Goal: Task Accomplishment & Management: Manage account settings

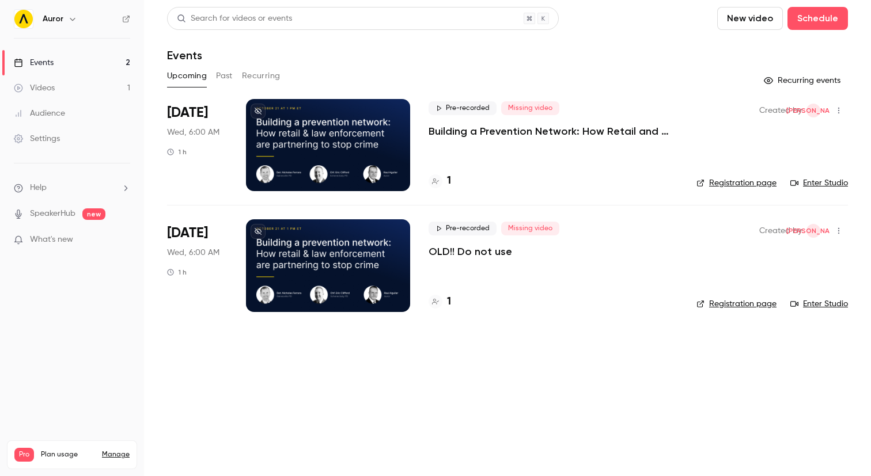
click at [374, 233] on div at bounding box center [328, 265] width 164 height 92
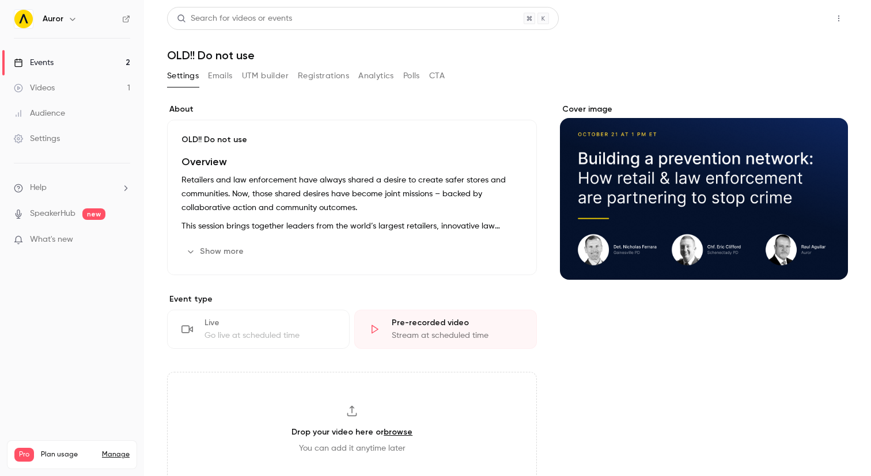
click at [785, 18] on button "Share" at bounding box center [798, 18] width 46 height 23
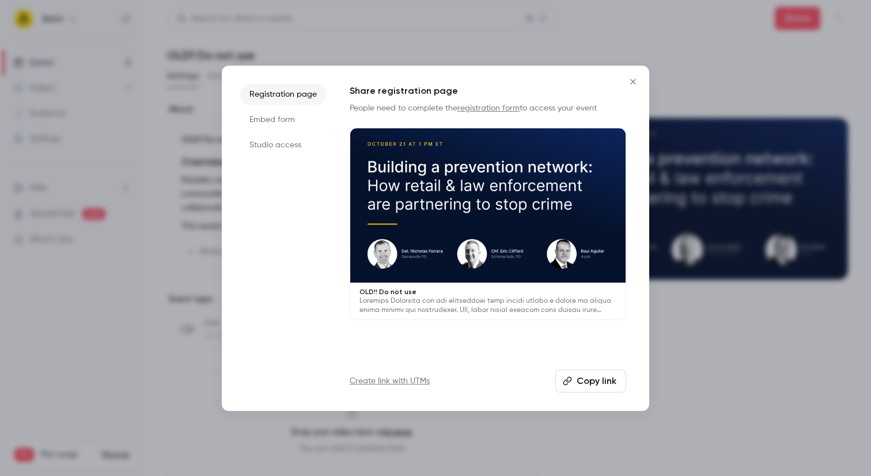
click at [265, 139] on li "Studio access" at bounding box center [283, 145] width 86 height 21
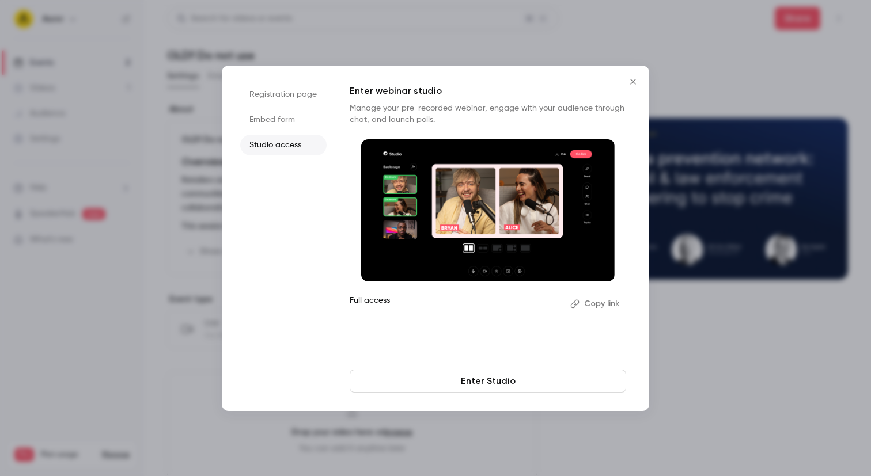
click at [633, 79] on icon "Close" at bounding box center [633, 81] width 14 height 9
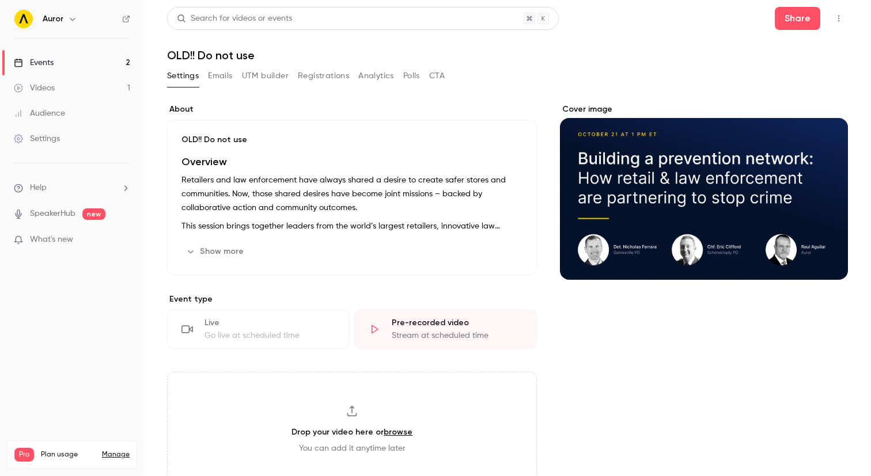
click at [52, 59] on div "Events" at bounding box center [34, 63] width 40 height 12
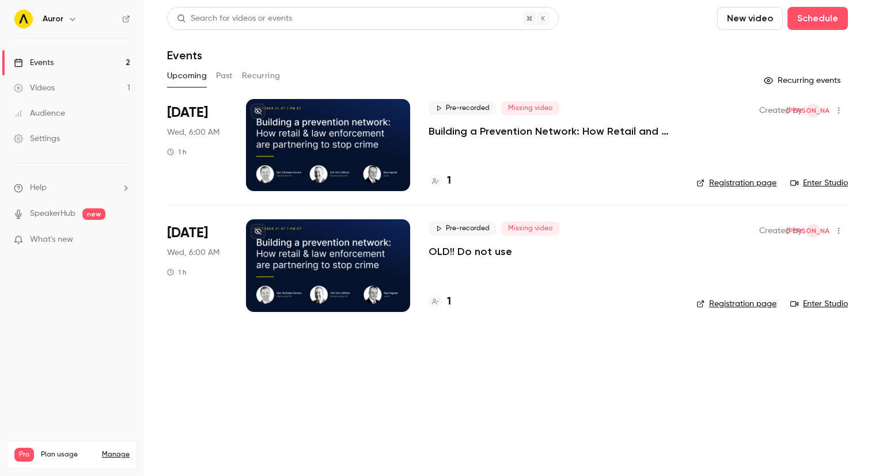
click at [837, 232] on icon "button" at bounding box center [838, 231] width 9 height 8
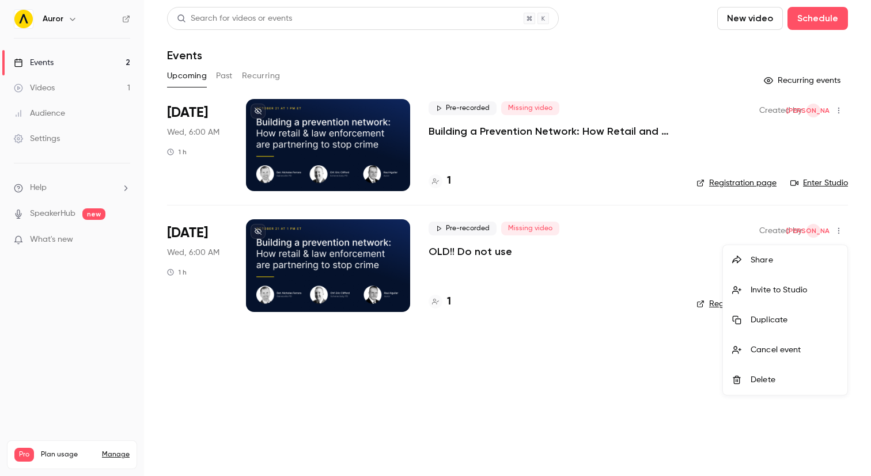
click at [528, 255] on div at bounding box center [435, 238] width 871 height 476
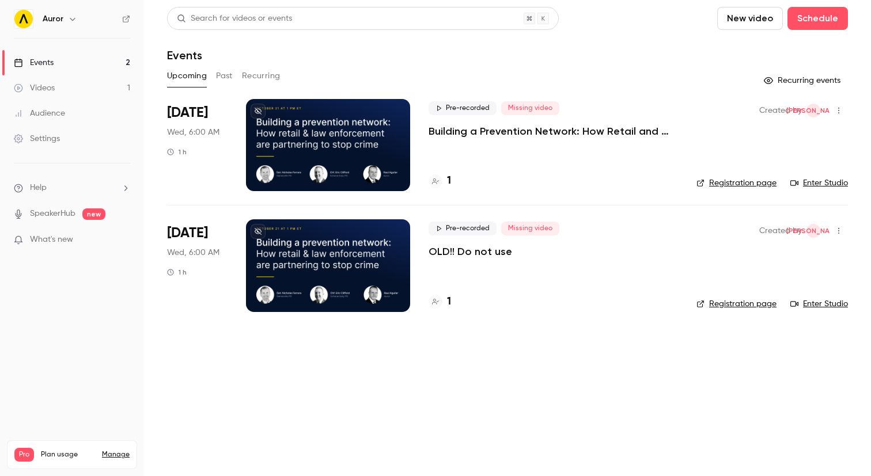
click at [844, 231] on button "button" at bounding box center [839, 231] width 18 height 18
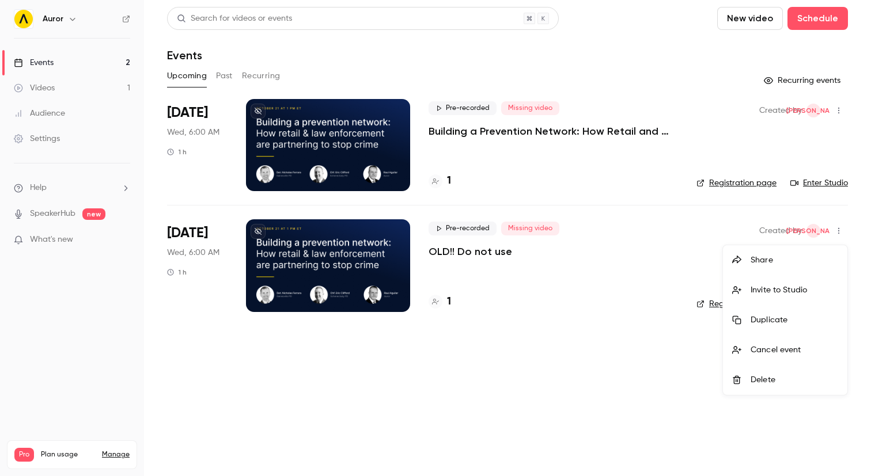
click at [444, 248] on div at bounding box center [435, 238] width 871 height 476
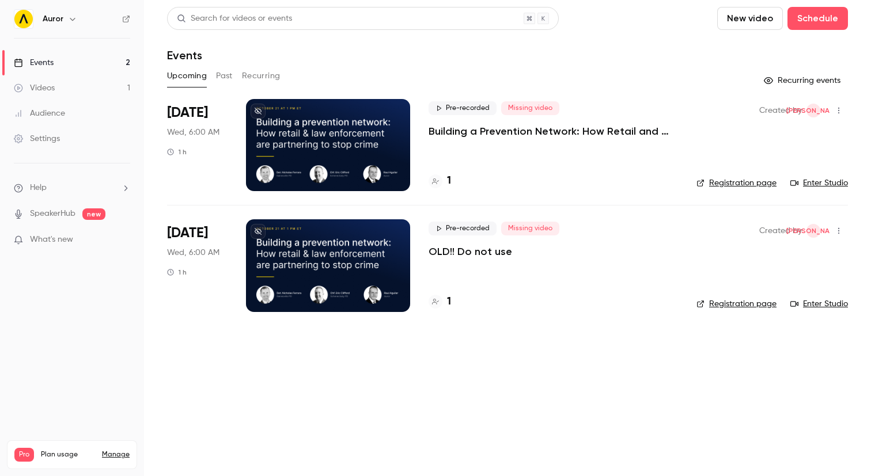
click at [380, 248] on div at bounding box center [328, 265] width 164 height 92
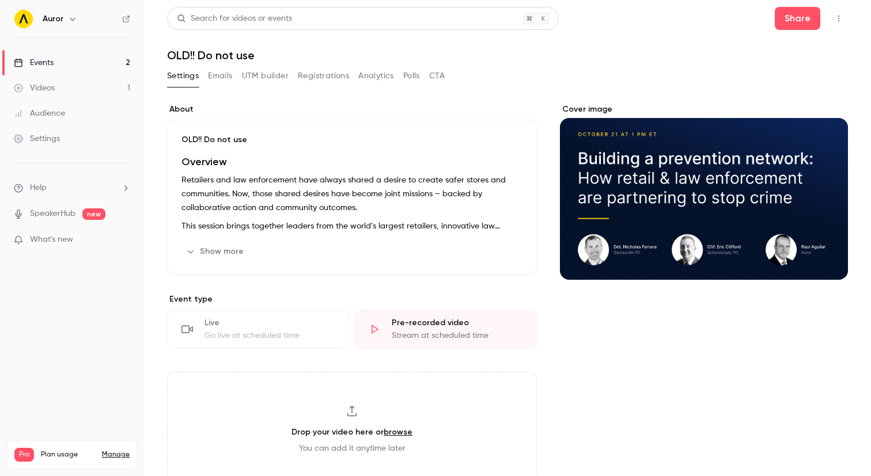
click at [507, 249] on button "Edit" at bounding box center [501, 252] width 42 height 18
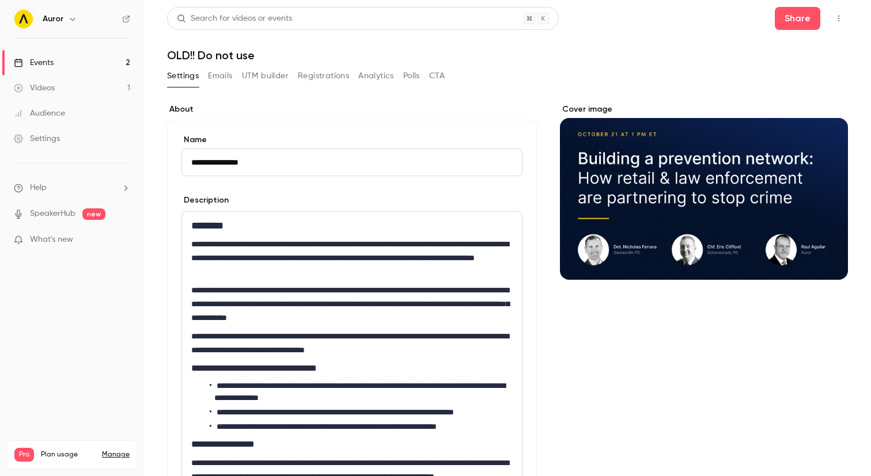
drag, startPoint x: 212, startPoint y: 161, endPoint x: 175, endPoint y: 161, distance: 36.9
click at [175, 161] on div "**********" at bounding box center [352, 343] width 370 height 446
click at [293, 123] on div "**********" at bounding box center [352, 343] width 370 height 446
click at [268, 163] on input "**********" at bounding box center [351, 163] width 341 height 28
type input "**********"
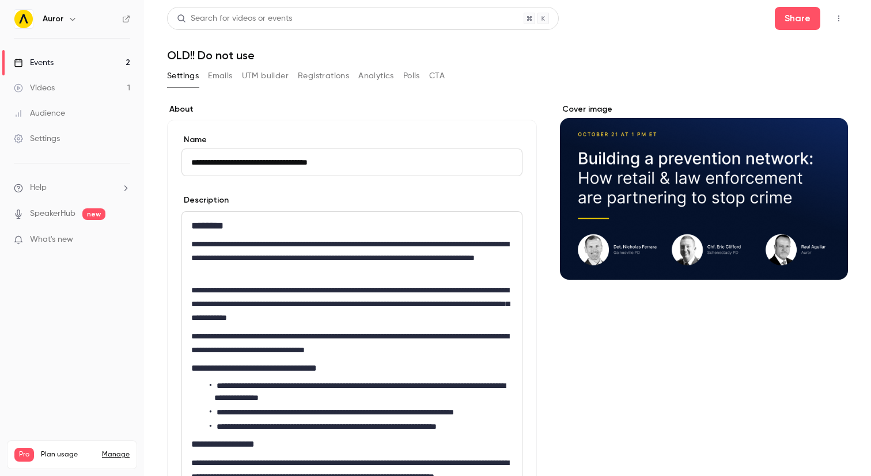
click at [292, 132] on div "**********" at bounding box center [352, 343] width 370 height 446
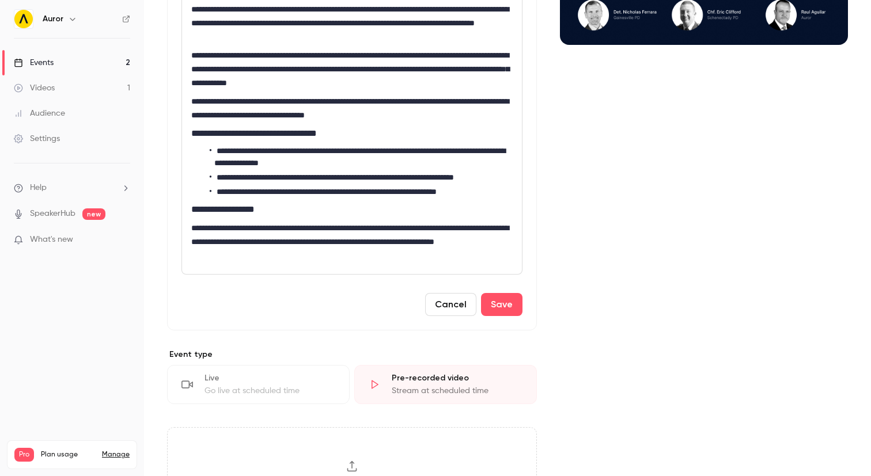
scroll to position [283, 0]
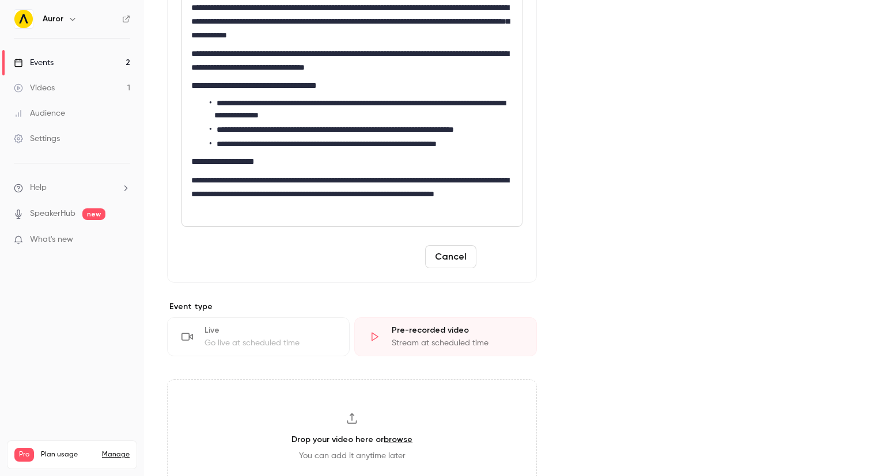
click at [501, 263] on button "Save" at bounding box center [501, 256] width 41 height 23
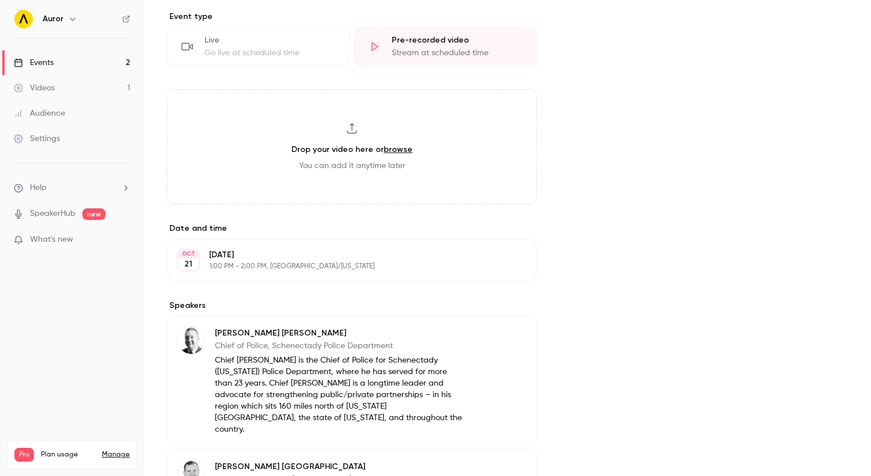
scroll to position [0, 0]
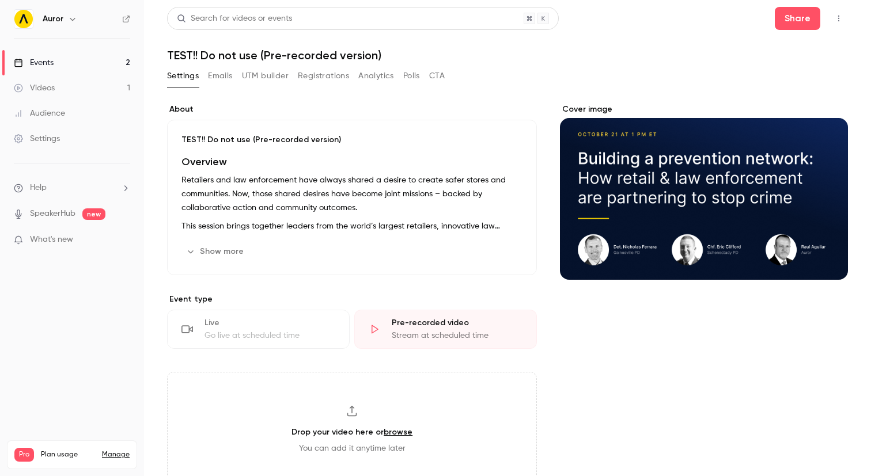
click at [55, 65] on link "Events 2" at bounding box center [72, 62] width 144 height 25
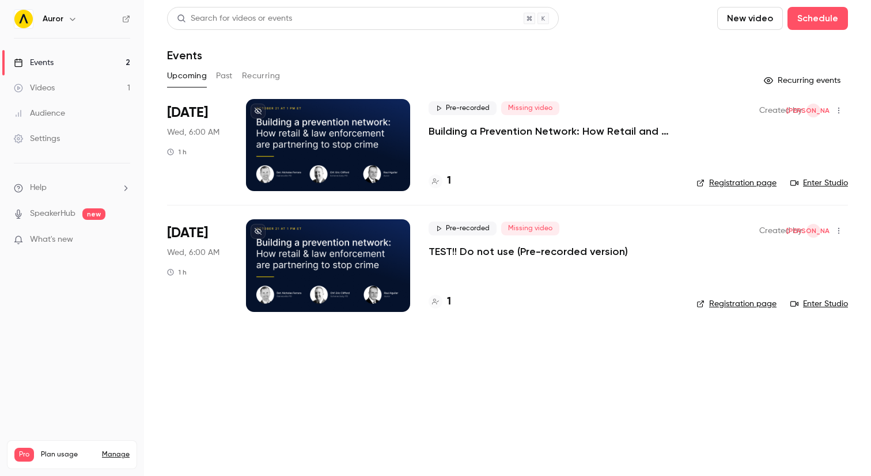
click at [840, 231] on icon "button" at bounding box center [838, 231] width 9 height 8
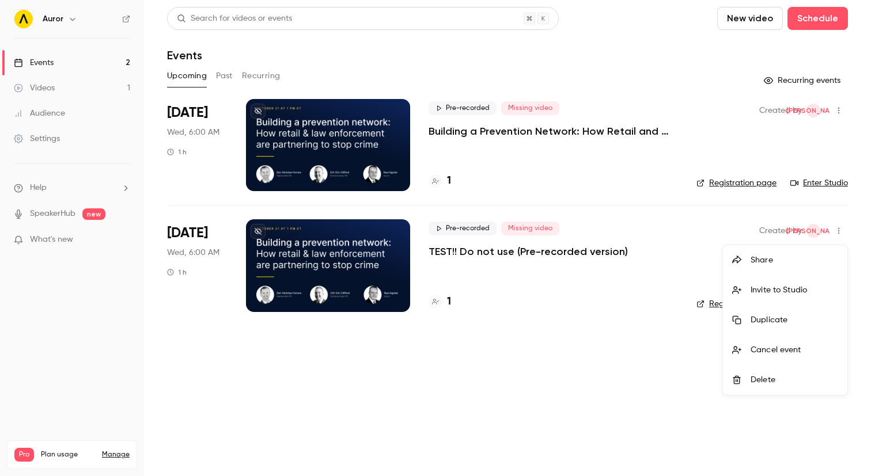
click at [778, 316] on div "Duplicate" at bounding box center [795, 321] width 88 height 12
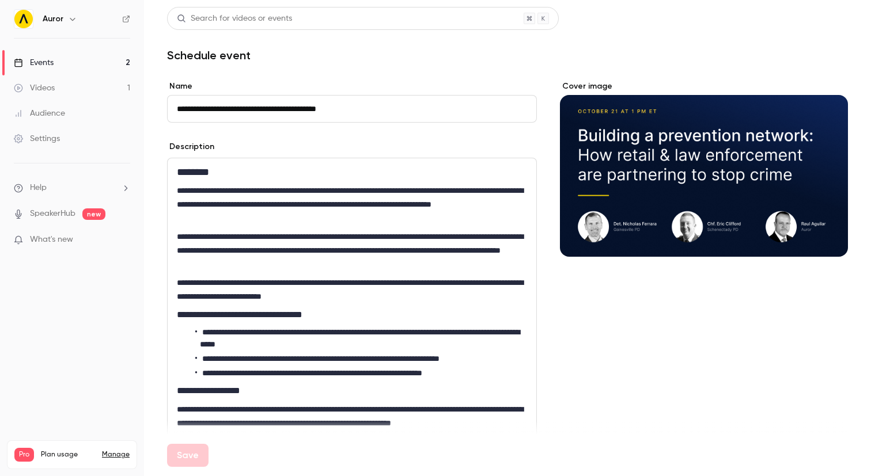
click at [211, 109] on input "**********" at bounding box center [352, 109] width 370 height 28
drag, startPoint x: 209, startPoint y: 107, endPoint x: 153, endPoint y: 105, distance: 56.5
click at [153, 105] on main "**********" at bounding box center [507, 238] width 727 height 476
drag, startPoint x: 294, startPoint y: 107, endPoint x: 246, endPoint y: 107, distance: 48.4
click at [246, 107] on input "**********" at bounding box center [352, 109] width 370 height 28
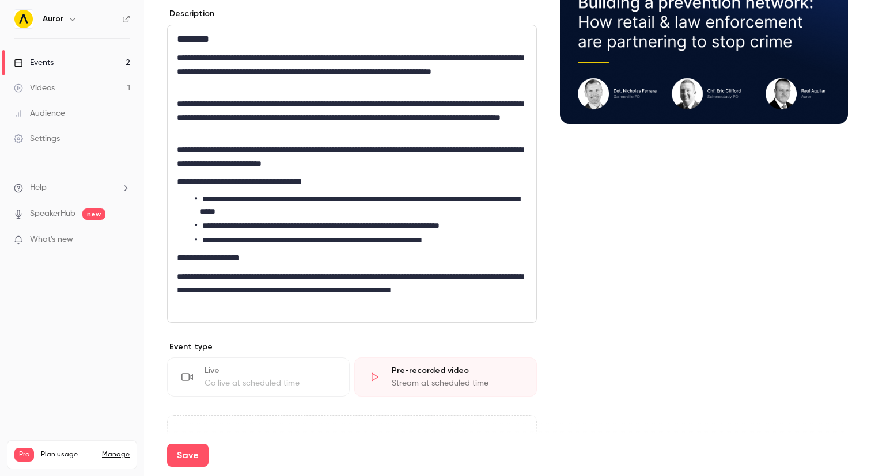
click at [244, 384] on div "Go live at scheduled time" at bounding box center [269, 384] width 131 height 12
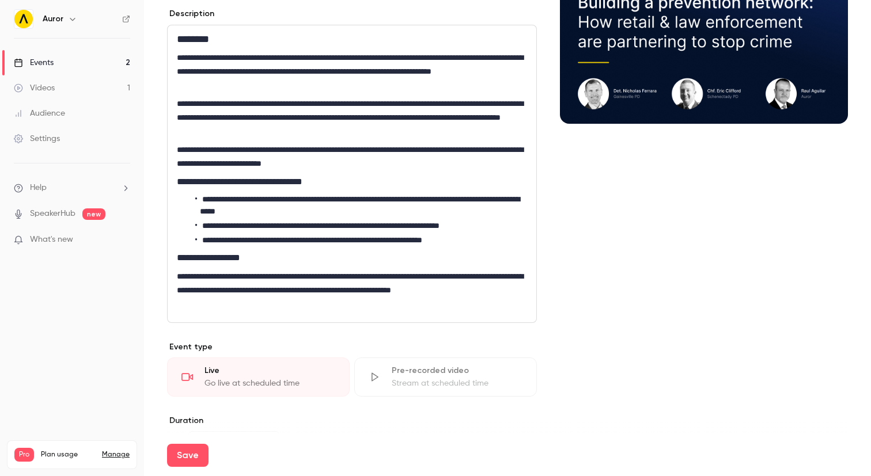
scroll to position [205, 0]
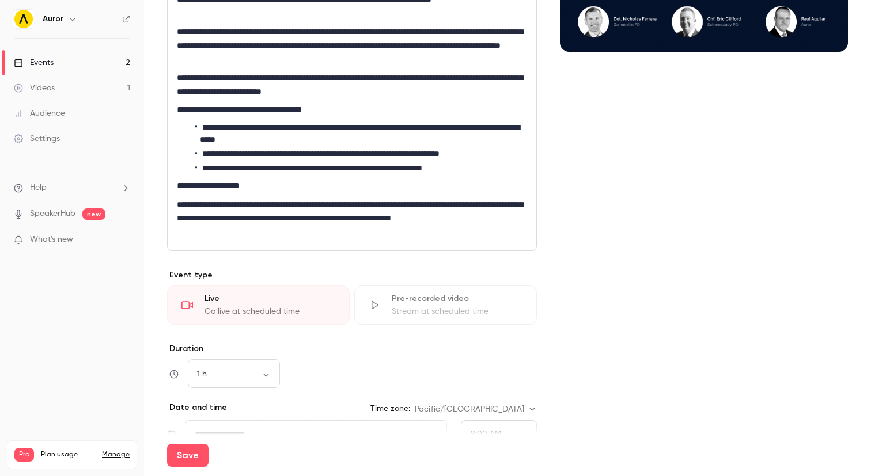
click at [186, 450] on button "Save" at bounding box center [187, 455] width 41 height 23
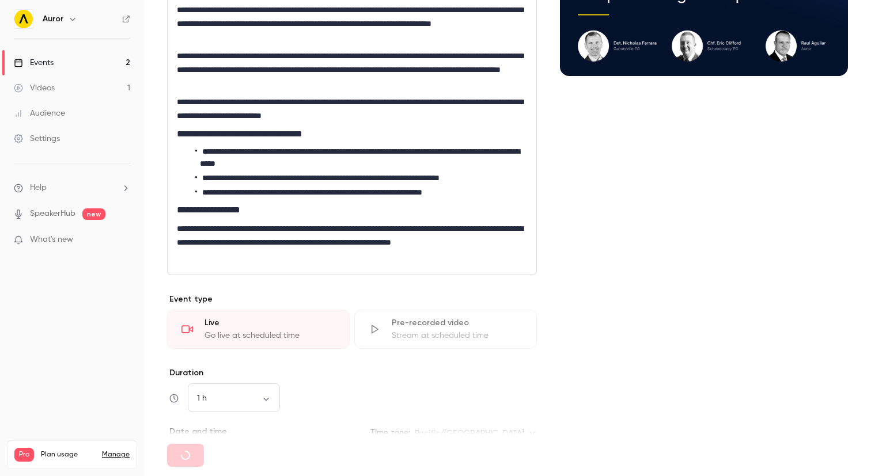
type input "**********"
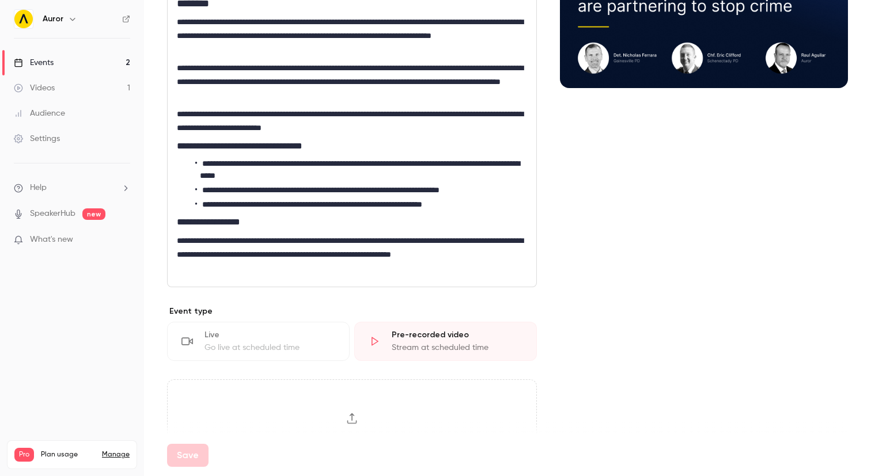
scroll to position [0, 0]
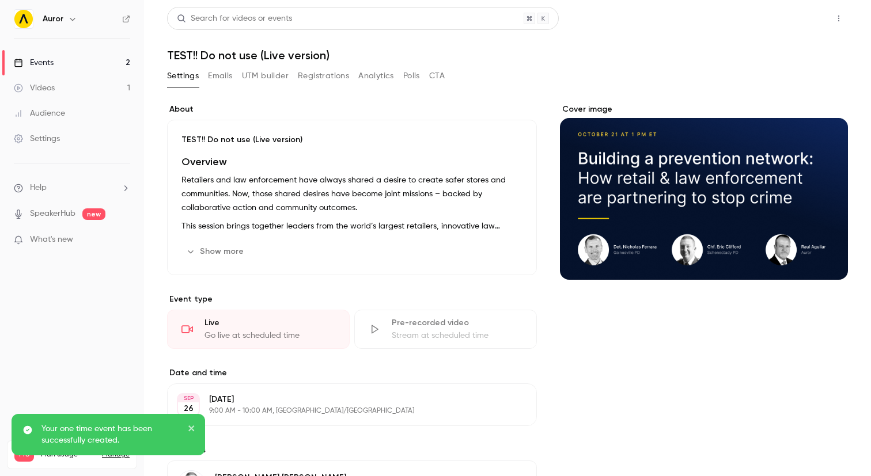
click at [801, 18] on button "Share" at bounding box center [798, 18] width 46 height 23
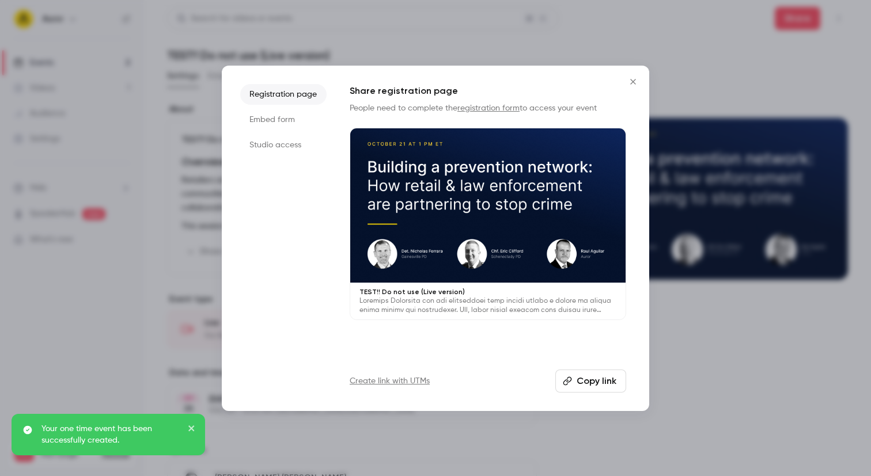
click at [282, 147] on li "Studio access" at bounding box center [283, 145] width 86 height 21
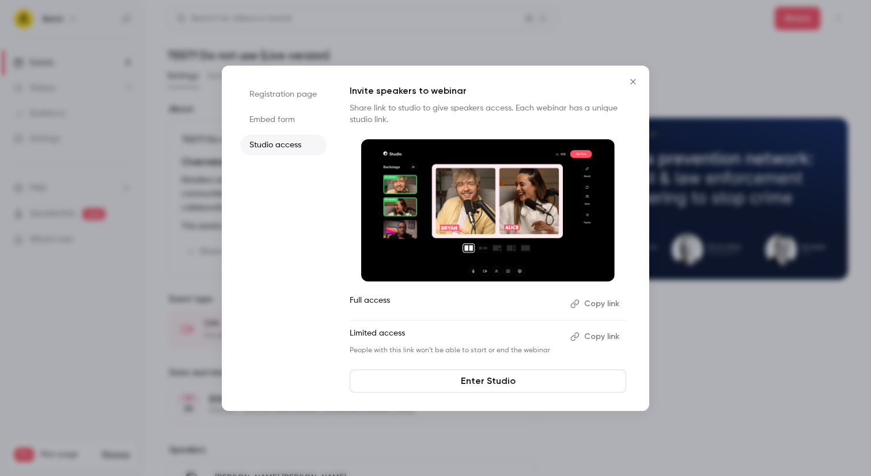
click at [590, 335] on button "Copy link" at bounding box center [596, 337] width 60 height 18
click at [634, 76] on button "Close" at bounding box center [633, 81] width 23 height 23
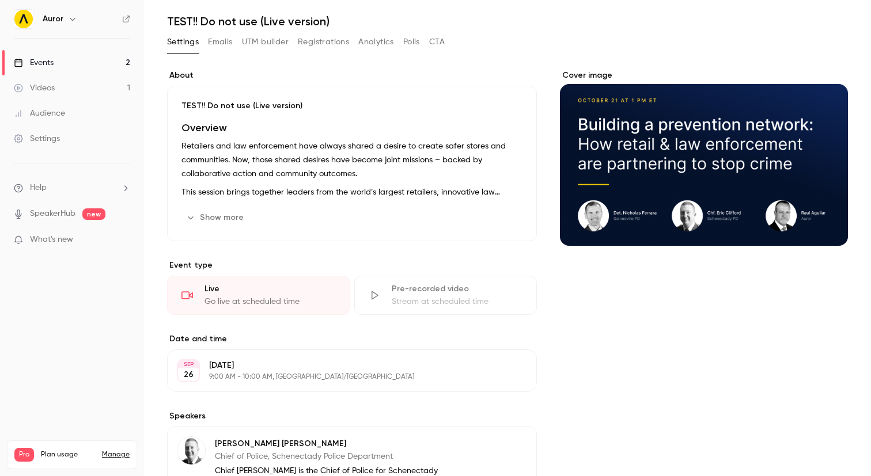
scroll to position [103, 0]
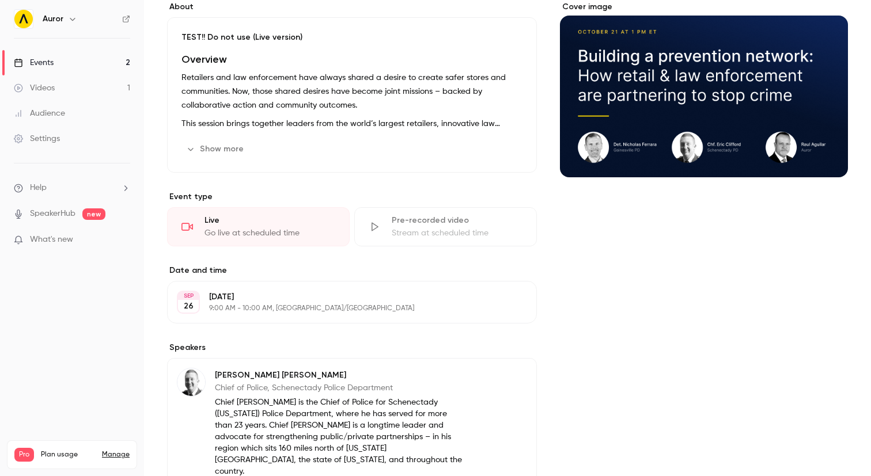
click at [266, 308] on p "9:00 AM - 10:00 AM, [GEOGRAPHIC_DATA]/[GEOGRAPHIC_DATA]" at bounding box center [342, 308] width 267 height 9
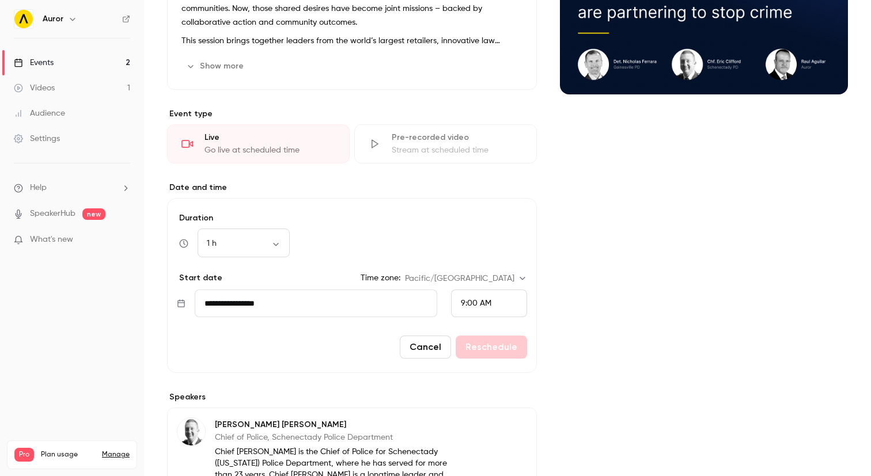
scroll to position [191, 0]
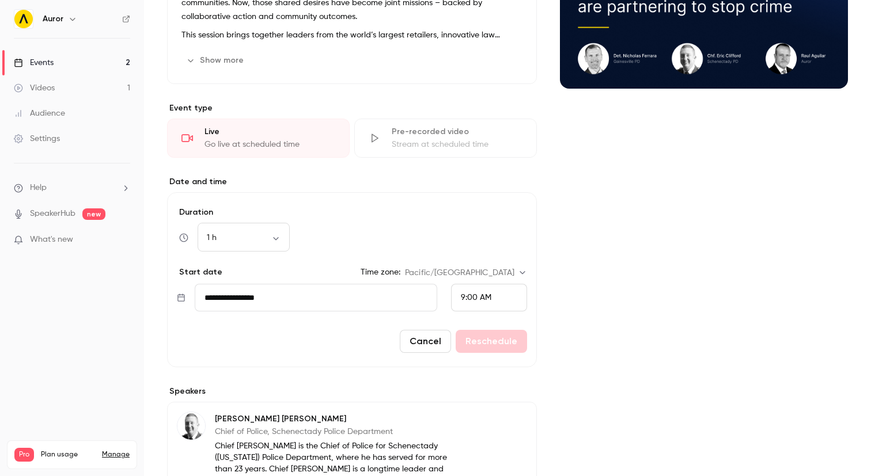
click at [244, 302] on input "**********" at bounding box center [316, 298] width 243 height 28
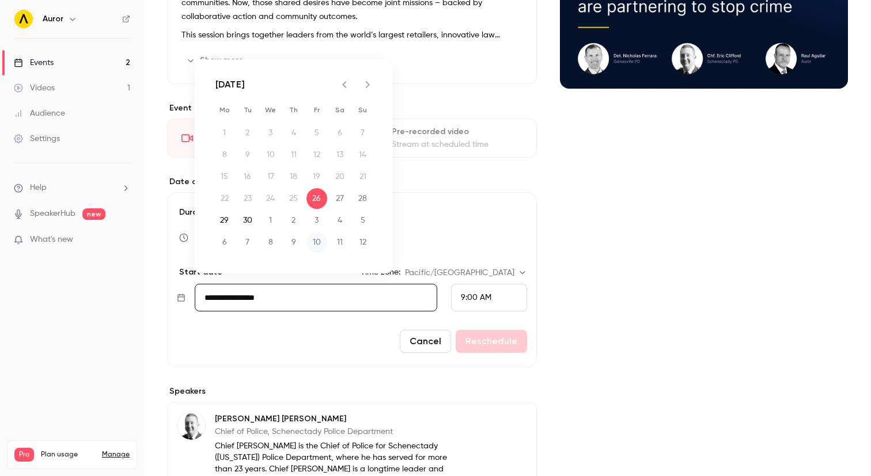
click at [306, 242] on button "10" at bounding box center [316, 242] width 21 height 21
type input "**********"
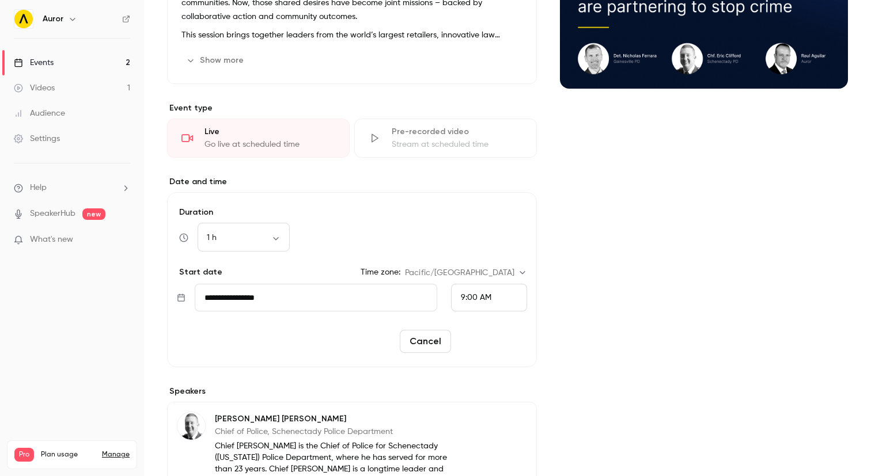
click at [474, 340] on button "Reschedule" at bounding box center [491, 341] width 71 height 23
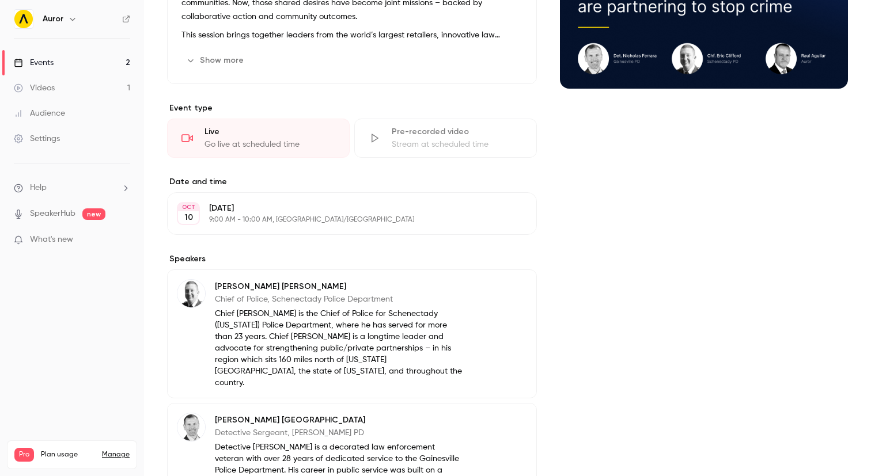
scroll to position [0, 0]
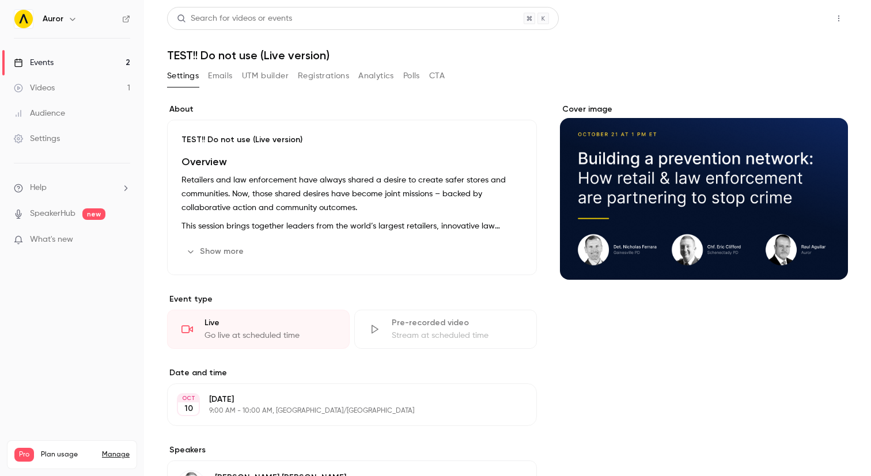
click at [794, 20] on button "Share" at bounding box center [798, 18] width 46 height 23
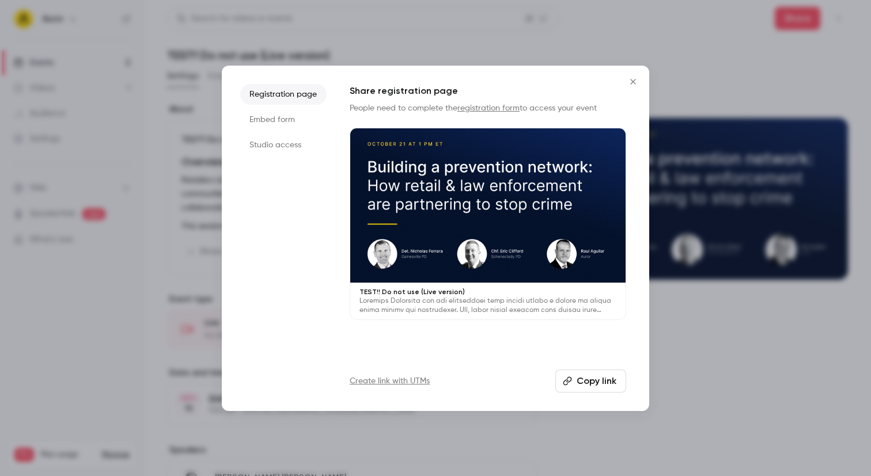
click at [286, 135] on li "Studio access" at bounding box center [283, 145] width 86 height 21
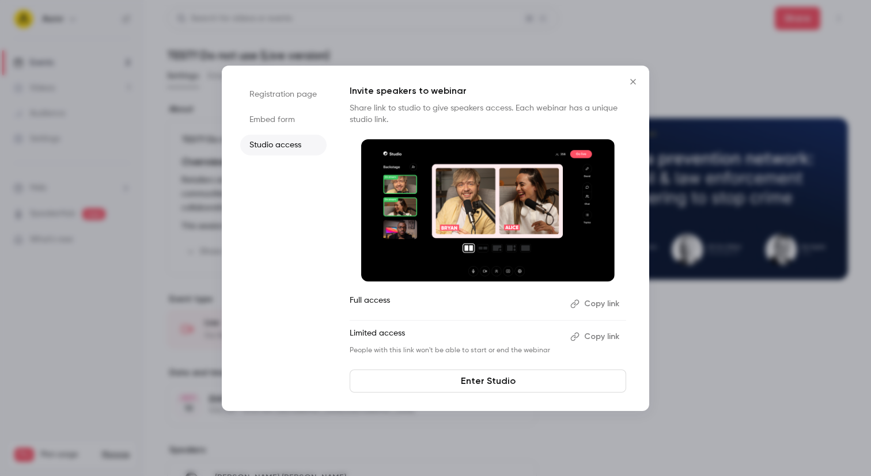
click at [302, 260] on ul "Registration page Embed form Studio access" at bounding box center [283, 238] width 86 height 309
click at [631, 81] on icon "Close" at bounding box center [633, 81] width 14 height 9
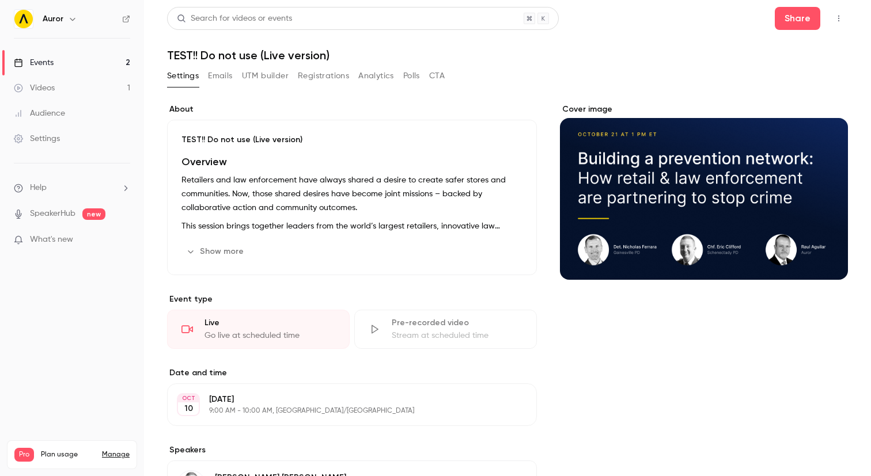
click at [89, 66] on link "Events 2" at bounding box center [72, 62] width 144 height 25
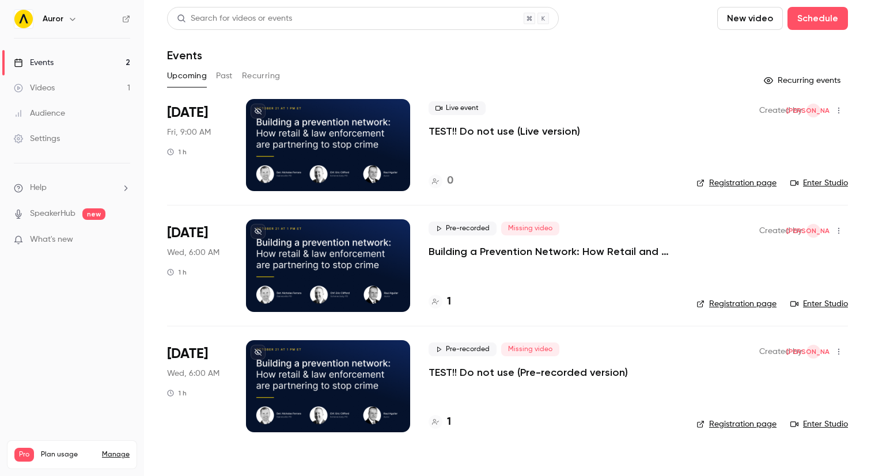
click at [354, 124] on div at bounding box center [328, 145] width 164 height 92
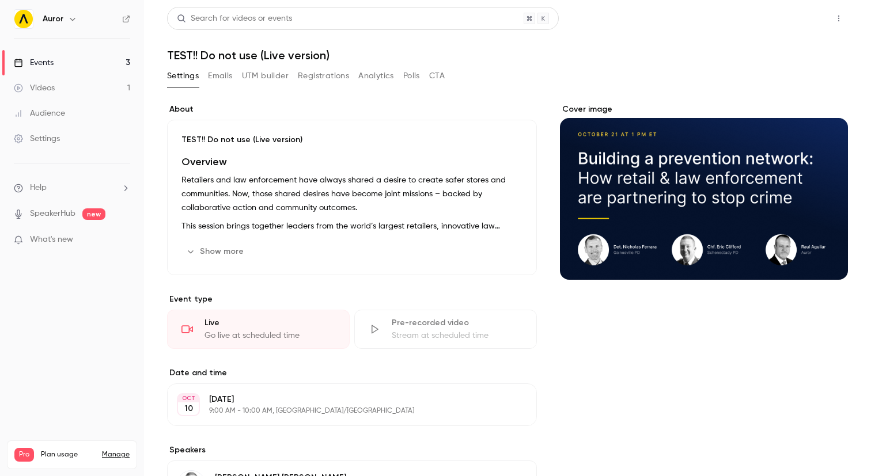
click at [792, 20] on button "Share" at bounding box center [798, 18] width 46 height 23
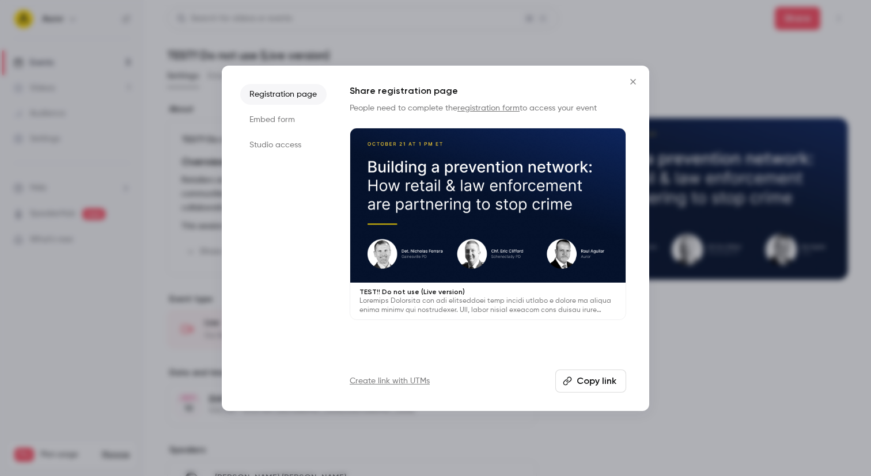
click at [272, 145] on li "Studio access" at bounding box center [283, 145] width 86 height 21
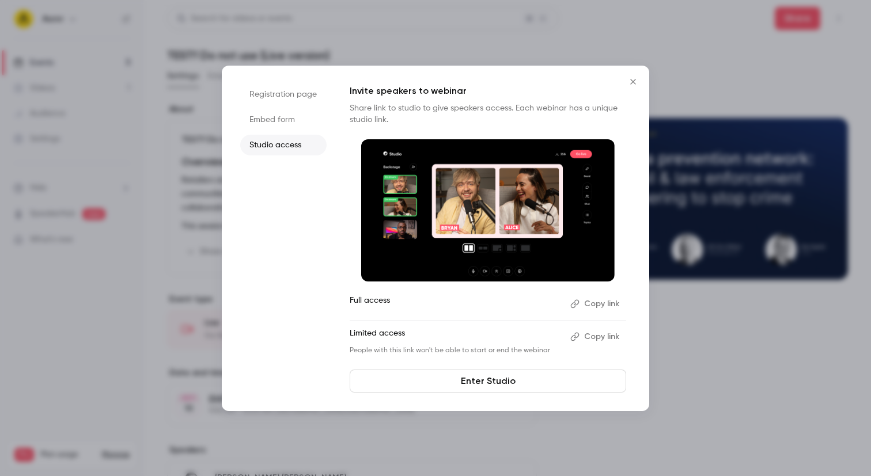
click at [630, 80] on icon "Close" at bounding box center [633, 81] width 14 height 9
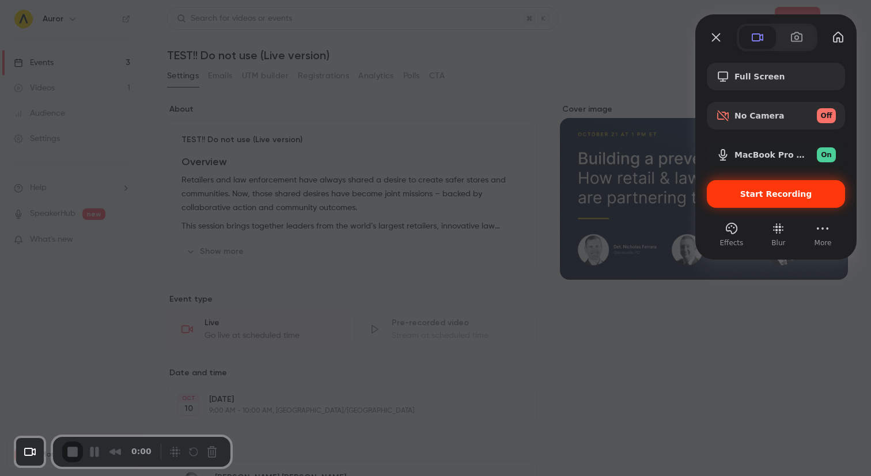
click at [767, 195] on span "Start Recording" at bounding box center [776, 194] width 72 height 9
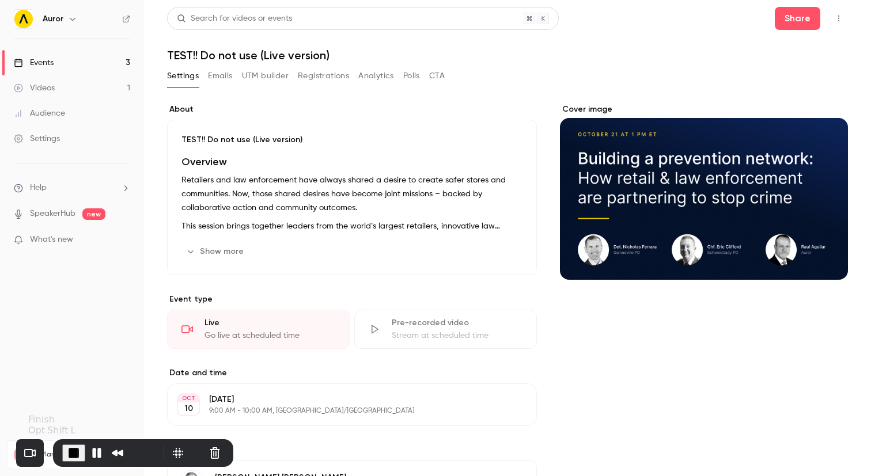
click at [71, 453] on span "End Recording" at bounding box center [74, 453] width 14 height 14
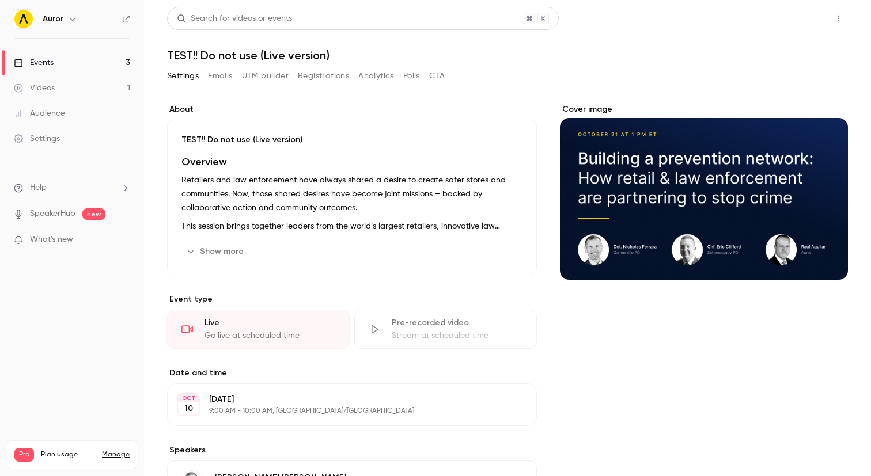
click at [801, 24] on button "Share" at bounding box center [798, 18] width 46 height 23
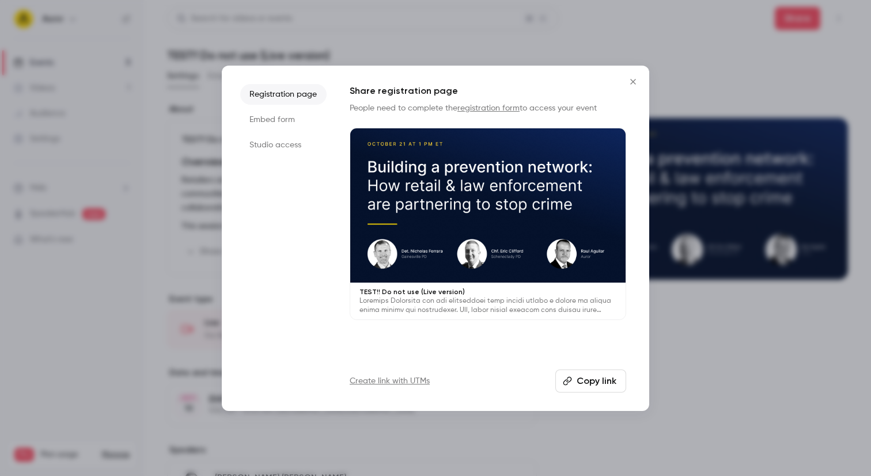
click at [266, 152] on li "Studio access" at bounding box center [283, 145] width 86 height 21
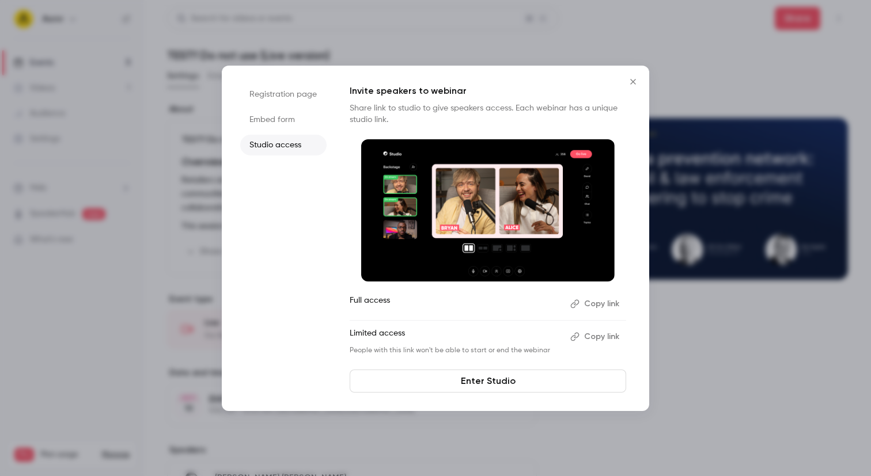
click at [593, 302] on button "Copy link" at bounding box center [596, 304] width 60 height 18
click at [480, 377] on link "Enter Studio" at bounding box center [488, 381] width 277 height 23
click at [582, 297] on button "Copy link" at bounding box center [596, 304] width 60 height 18
click at [630, 77] on icon "Close" at bounding box center [633, 81] width 14 height 9
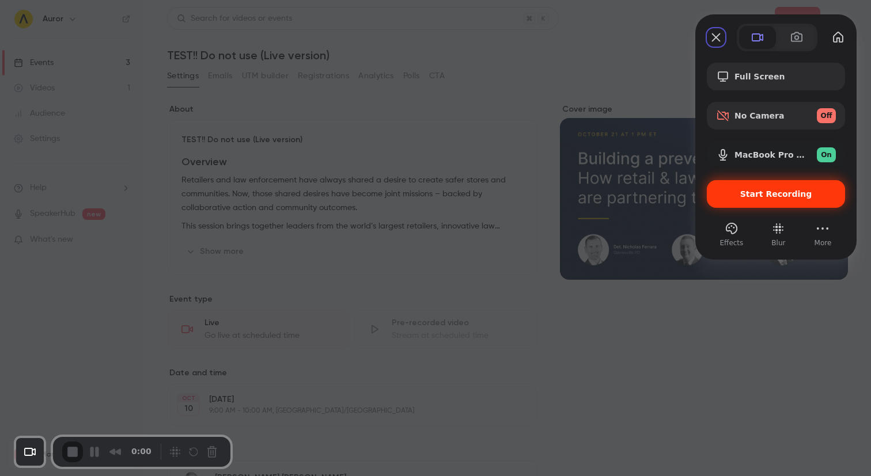
click at [770, 191] on span "Start Recording" at bounding box center [776, 194] width 72 height 9
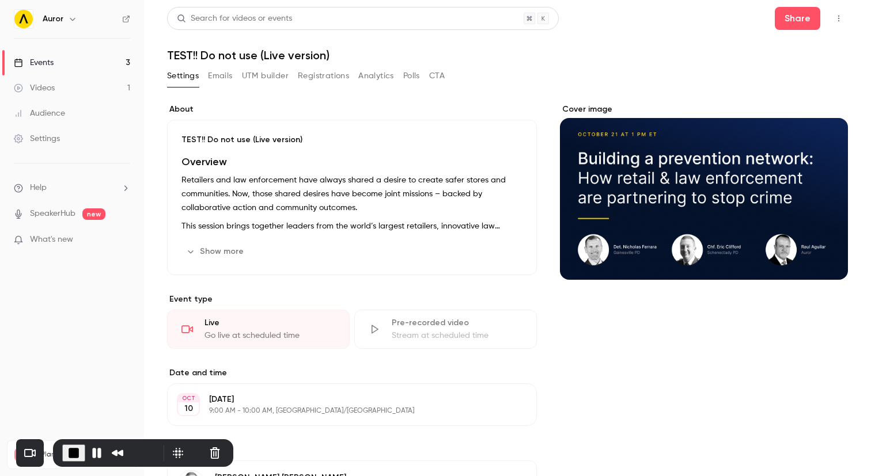
drag, startPoint x: 75, startPoint y: 57, endPoint x: 105, endPoint y: 55, distance: 29.4
click at [75, 57] on link "Events 3" at bounding box center [72, 62] width 144 height 25
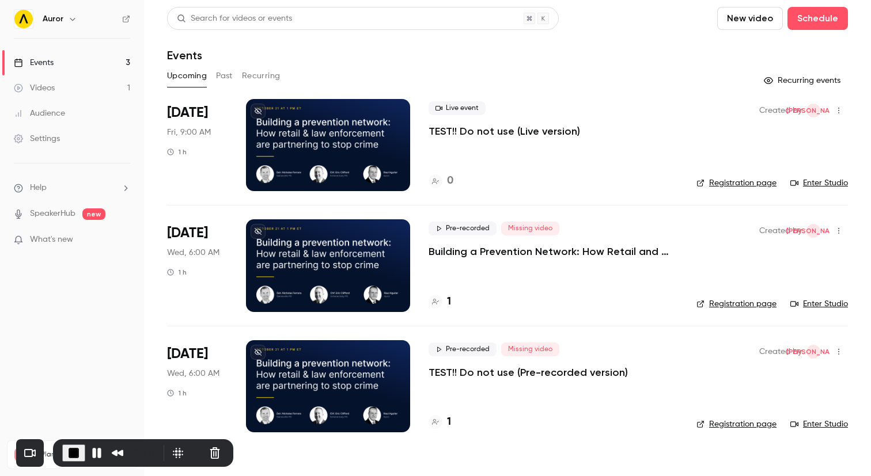
click at [376, 127] on div at bounding box center [328, 145] width 164 height 92
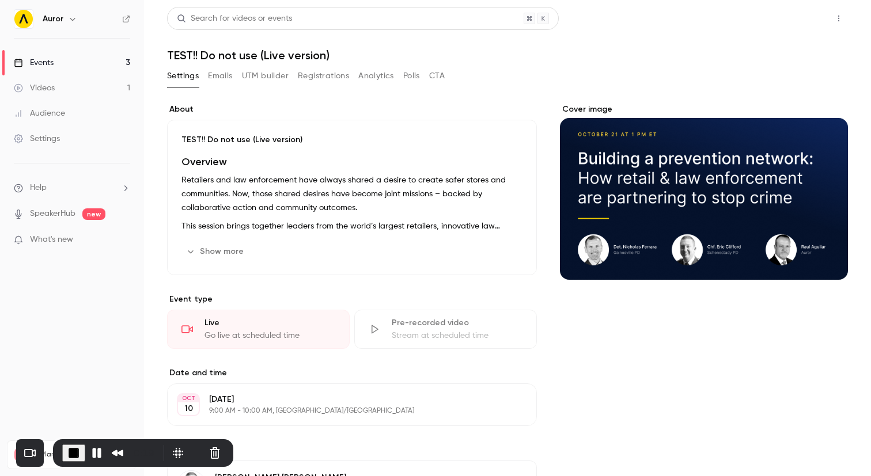
click at [783, 19] on button "Share" at bounding box center [798, 18] width 46 height 23
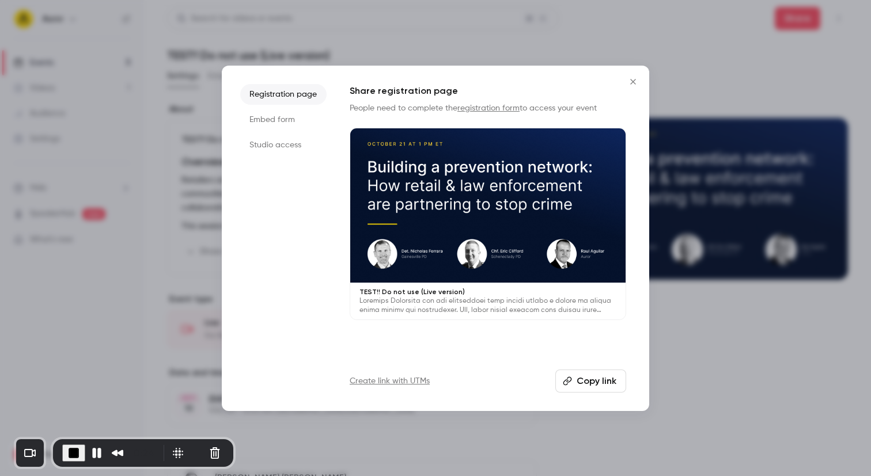
click at [279, 147] on li "Studio access" at bounding box center [283, 145] width 86 height 21
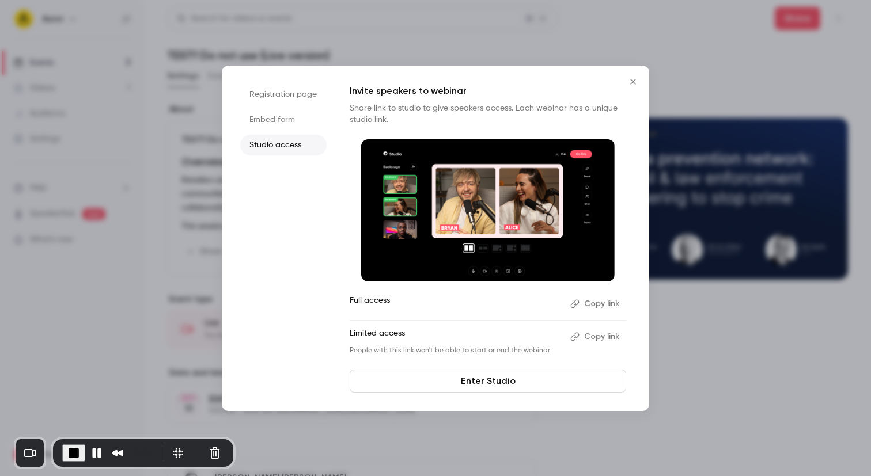
click at [600, 304] on button "Copy link" at bounding box center [596, 304] width 60 height 18
